Goal: Find specific page/section: Find specific page/section

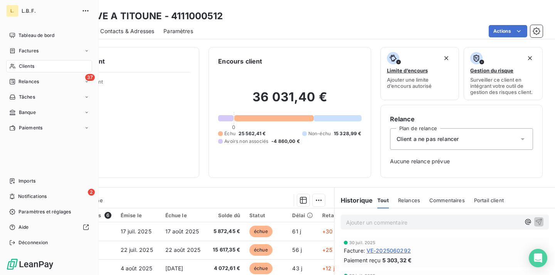
scroll to position [57, 0]
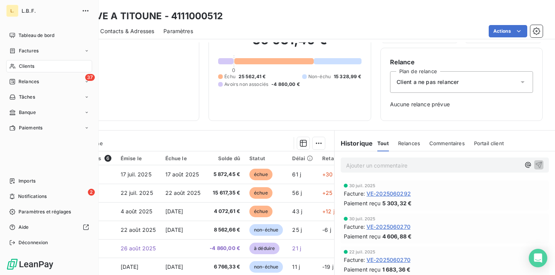
click at [22, 66] on span "Clients" at bounding box center [26, 66] width 15 height 7
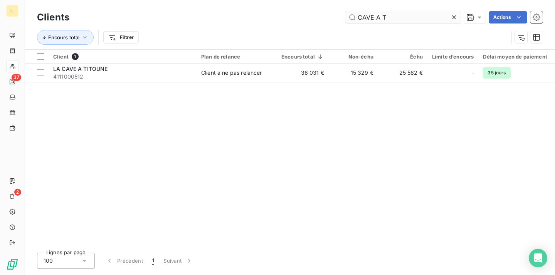
click at [381, 20] on input "CAVE A T" at bounding box center [403, 17] width 116 height 12
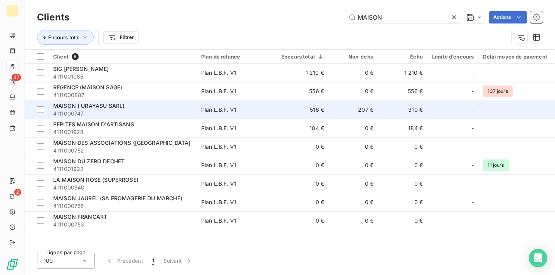
type input "MAISON"
click at [171, 105] on div "MAISON ( URAYASU SARL)" at bounding box center [122, 106] width 139 height 8
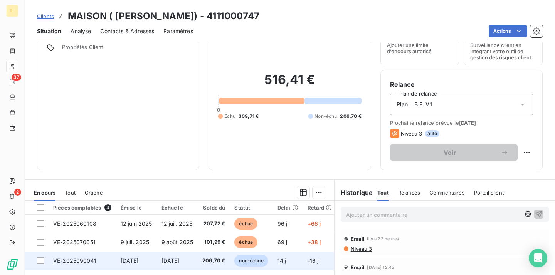
scroll to position [132, 0]
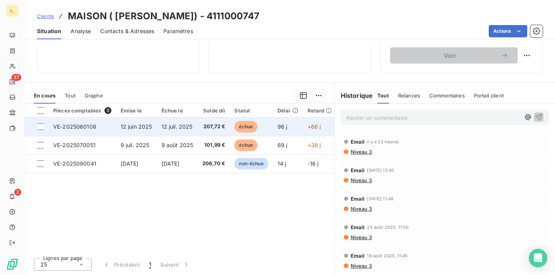
click at [204, 126] on span "207,72 €" at bounding box center [213, 127] width 23 height 8
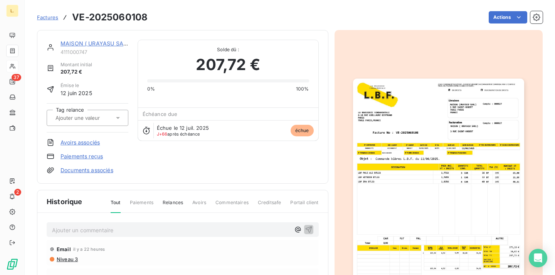
click at [93, 155] on link "Paiements reçus" at bounding box center [82, 157] width 42 height 8
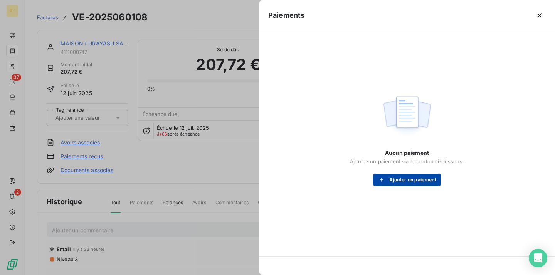
click at [386, 180] on div "button" at bounding box center [384, 180] width 12 height 8
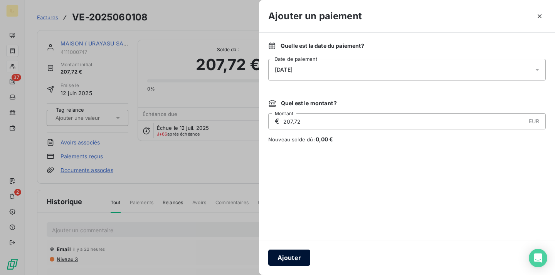
click at [292, 258] on button "Ajouter" at bounding box center [289, 258] width 42 height 16
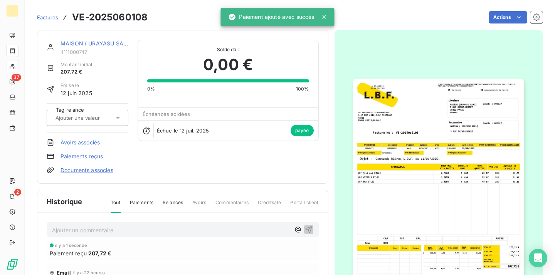
click at [103, 46] on link "MAISON ( URAYASU SARL)" at bounding box center [96, 43] width 71 height 7
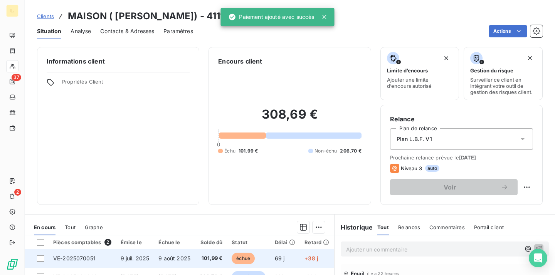
click at [187, 268] on td "9 août 2025" at bounding box center [174, 258] width 41 height 19
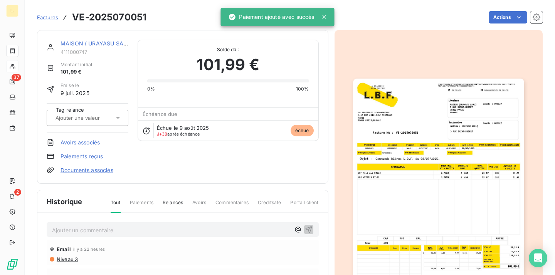
click at [91, 155] on link "Paiements reçus" at bounding box center [82, 157] width 42 height 8
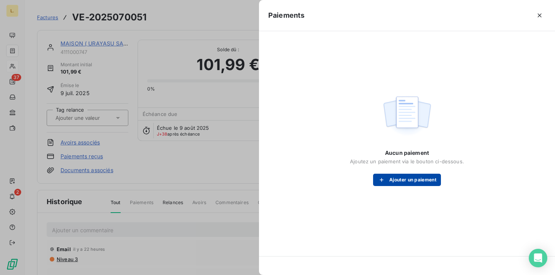
click at [420, 183] on button "Ajouter un paiement" at bounding box center [407, 180] width 68 height 12
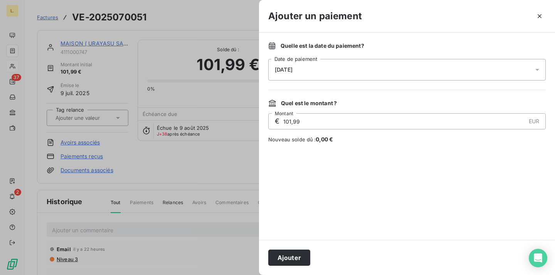
drag, startPoint x: 294, startPoint y: 258, endPoint x: 265, endPoint y: 225, distance: 43.7
click at [294, 258] on button "Ajouter" at bounding box center [289, 258] width 42 height 16
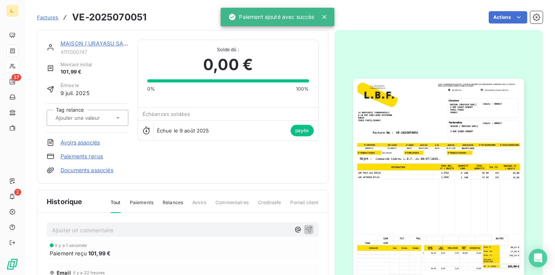
click at [99, 42] on link "MAISON ( URAYASU SARL)" at bounding box center [96, 43] width 71 height 7
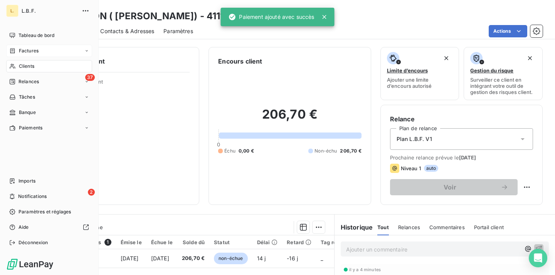
click at [29, 47] on span "Factures" at bounding box center [29, 50] width 20 height 7
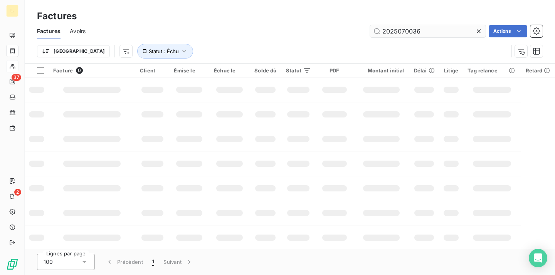
click at [387, 28] on input "2025070036" at bounding box center [428, 31] width 116 height 12
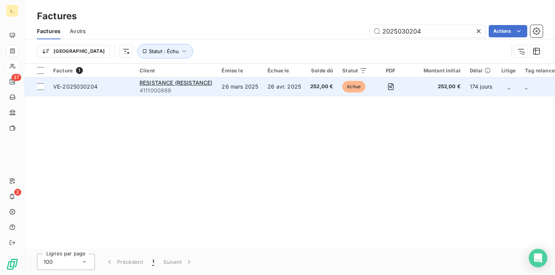
type input "2025030204"
click at [280, 86] on td "26 avr. 2025" at bounding box center [284, 87] width 43 height 19
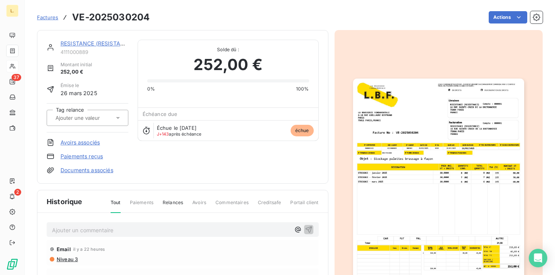
click at [96, 155] on link "Paiements reçus" at bounding box center [82, 157] width 42 height 8
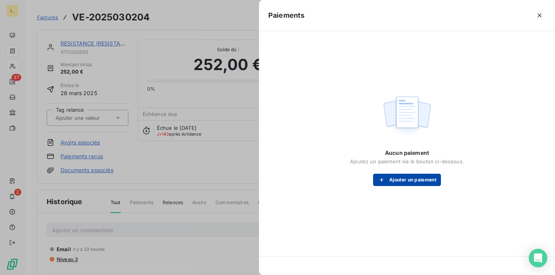
click at [416, 179] on button "Ajouter un paiement" at bounding box center [407, 180] width 68 height 12
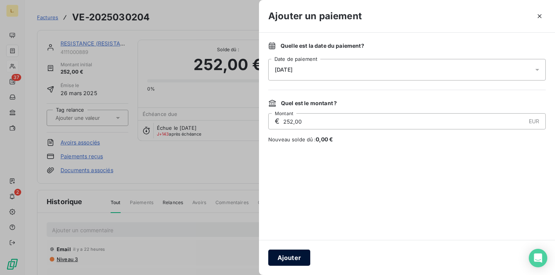
click at [285, 260] on button "Ajouter" at bounding box center [289, 258] width 42 height 16
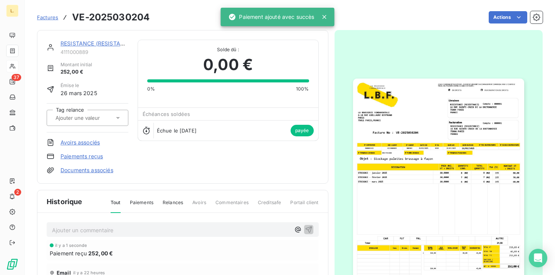
click at [103, 42] on link "RESISTANCE (RESISTANCE)" at bounding box center [97, 43] width 73 height 7
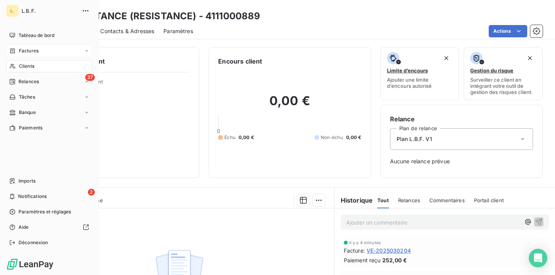
click at [33, 68] on span "Clients" at bounding box center [26, 66] width 15 height 7
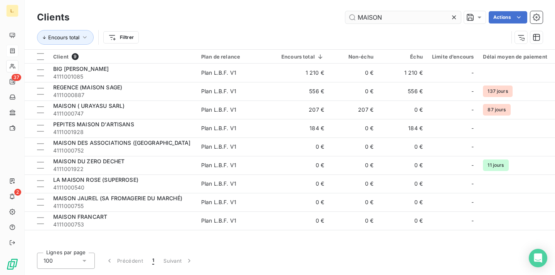
click at [371, 19] on input "MAISON" at bounding box center [403, 17] width 116 height 12
click at [370, 19] on input "MAISON" at bounding box center [403, 17] width 116 height 12
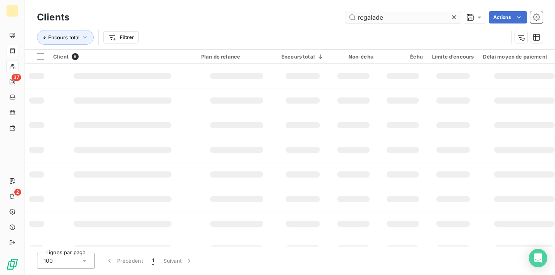
type input "regalade"
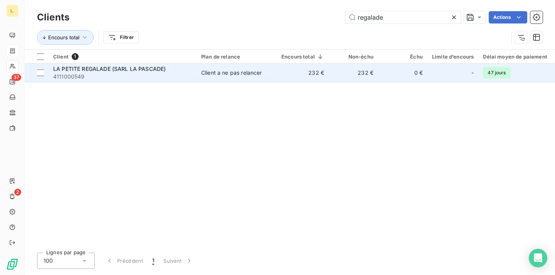
click at [229, 75] on div "Client a ne pas relancer" at bounding box center [231, 73] width 61 height 8
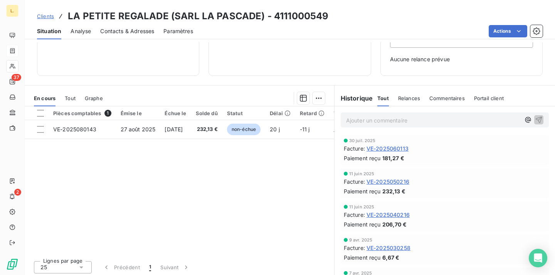
scroll to position [105, 0]
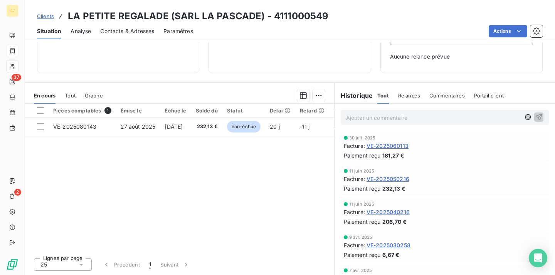
click at [395, 244] on span "VE-2025030258" at bounding box center [389, 245] width 44 height 8
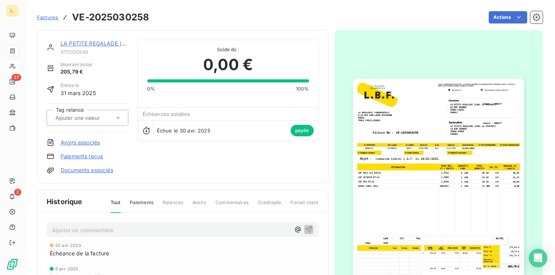
click at [112, 43] on link "LA PETITE REGALADE (SARL LA PASCADE)" at bounding box center [117, 43] width 113 height 7
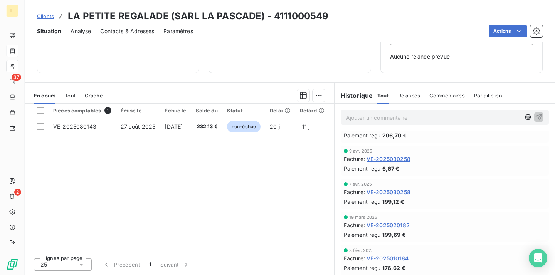
scroll to position [96, 0]
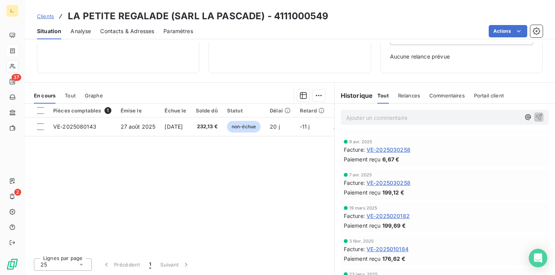
click at [400, 181] on span "VE-2025030258" at bounding box center [389, 183] width 44 height 8
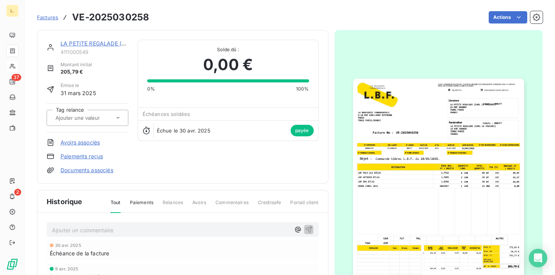
click at [104, 41] on link "LA PETITE REGALADE (SARL LA PASCADE)" at bounding box center [117, 43] width 113 height 7
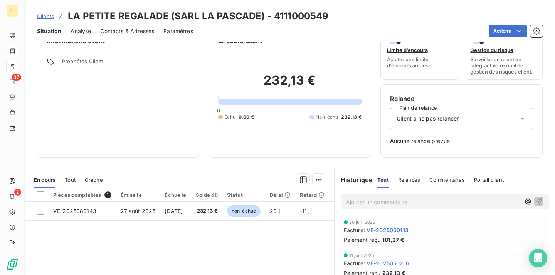
scroll to position [105, 0]
